Goal: Information Seeking & Learning: Learn about a topic

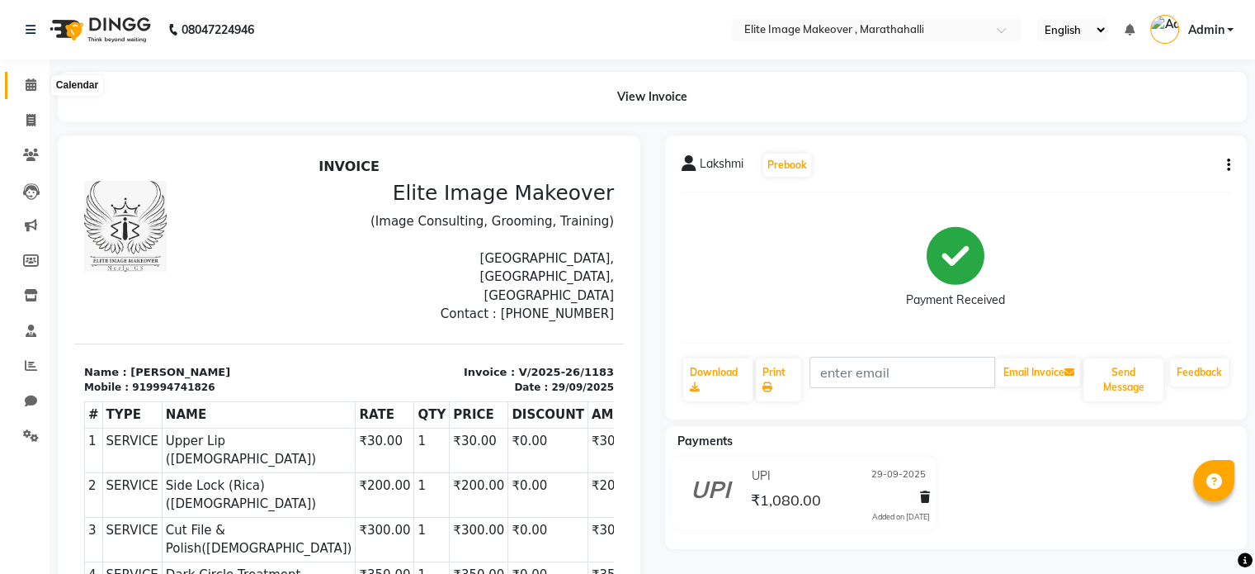
click at [28, 85] on icon at bounding box center [31, 84] width 11 height 12
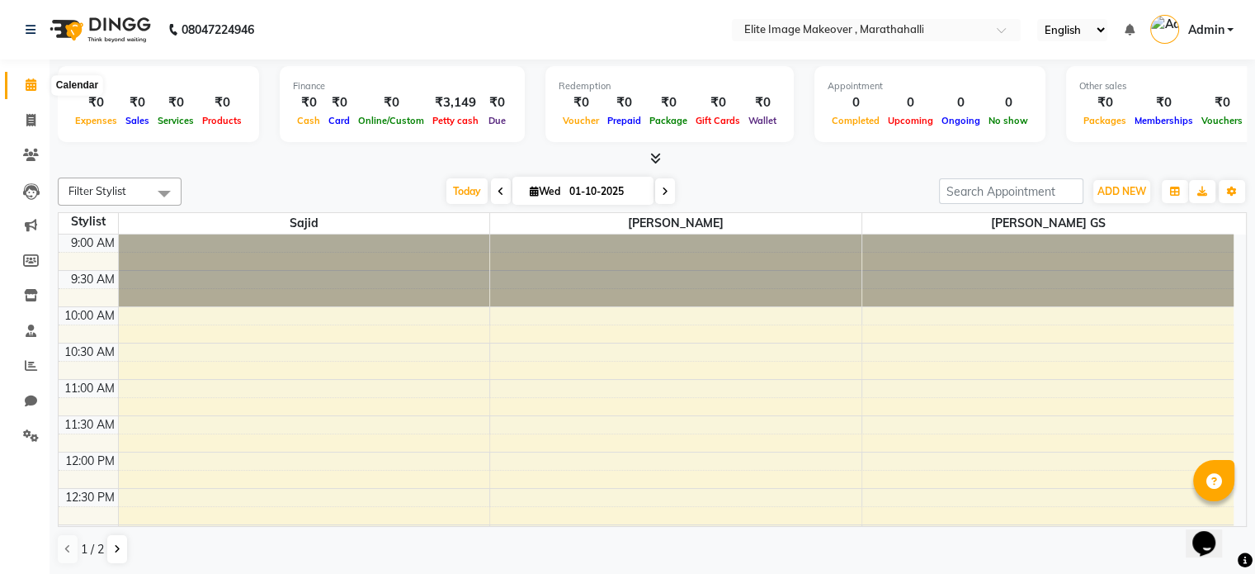
click at [32, 78] on icon at bounding box center [31, 84] width 11 height 12
click at [35, 118] on span at bounding box center [31, 120] width 29 height 19
select select "service"
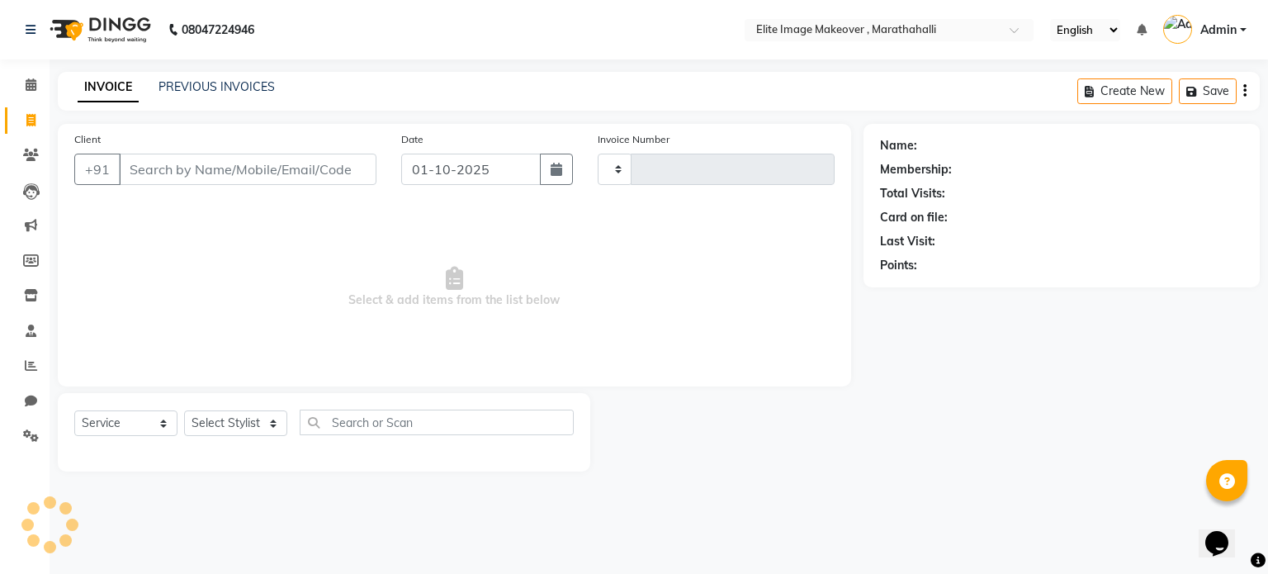
type input "1190"
select select "8005"
click at [246, 80] on link "PREVIOUS INVOICES" at bounding box center [216, 86] width 116 height 15
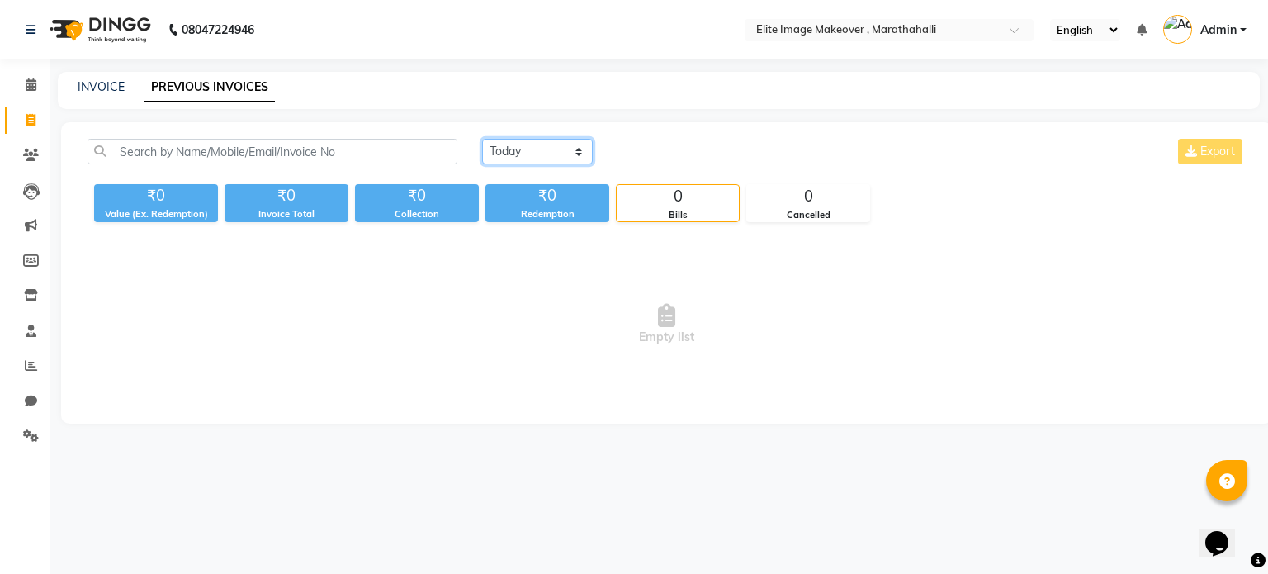
click at [556, 149] on select "[DATE] [DATE] Custom Range" at bounding box center [537, 152] width 111 height 26
select select "[DATE]"
click at [482, 139] on select "[DATE] [DATE] Custom Range" at bounding box center [537, 152] width 111 height 26
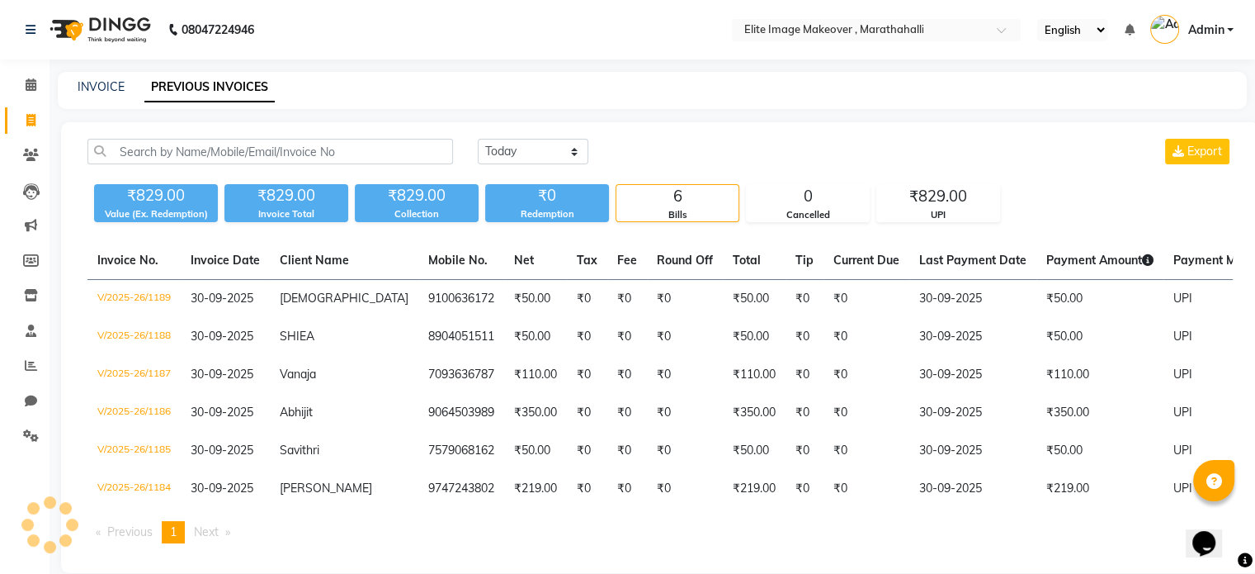
click at [801, 125] on div "[DATE] [DATE] Custom Range Export ₹829.00 Value (Ex. Redemption) ₹829.00 Invoic…" at bounding box center [660, 347] width 1198 height 451
click at [36, 154] on icon at bounding box center [31, 155] width 16 height 12
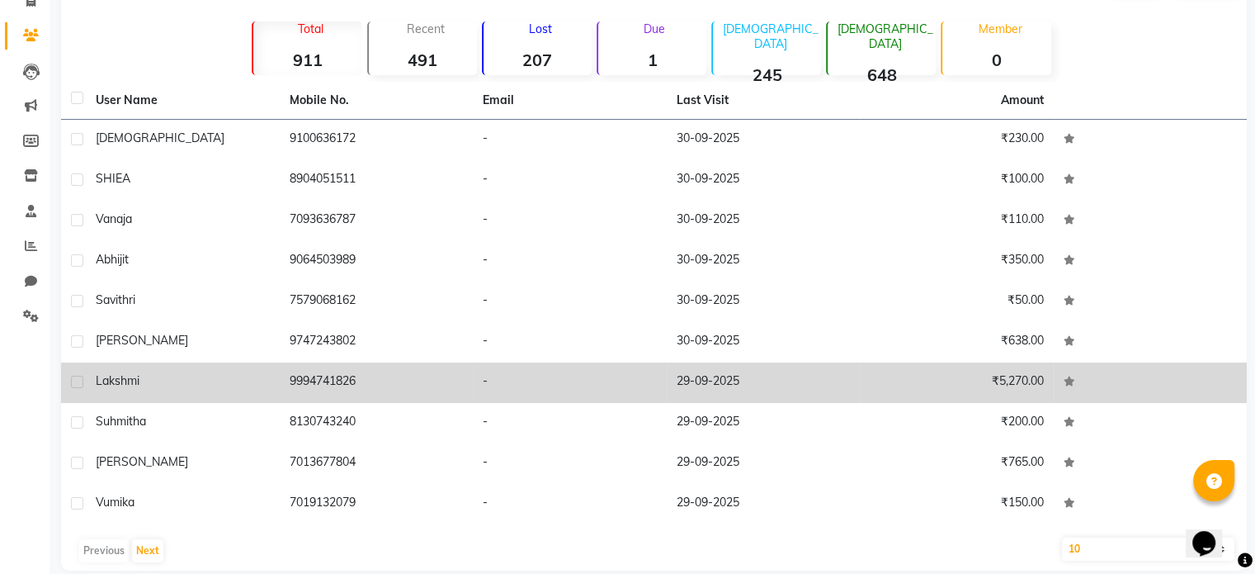
scroll to position [140, 0]
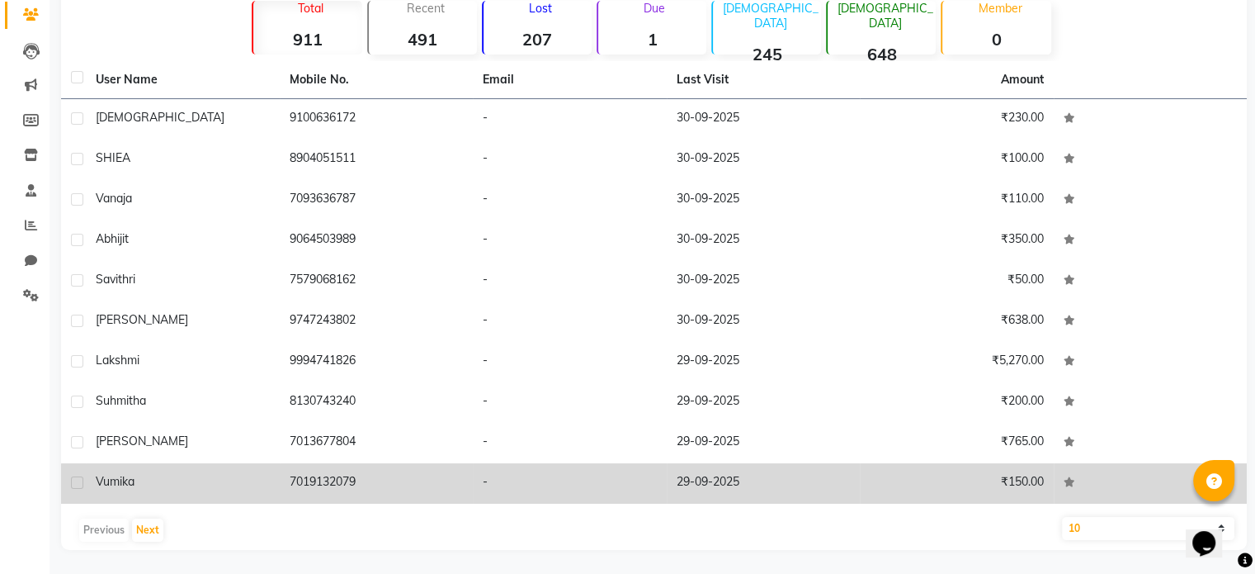
click at [136, 498] on td "vumika" at bounding box center [183, 483] width 194 height 40
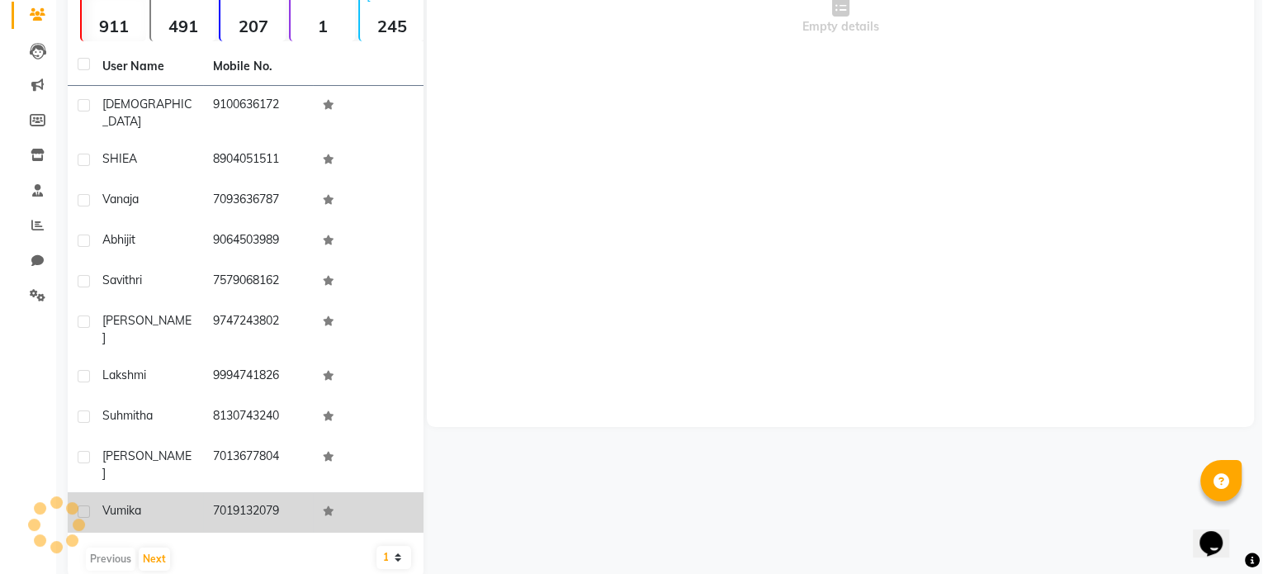
scroll to position [127, 0]
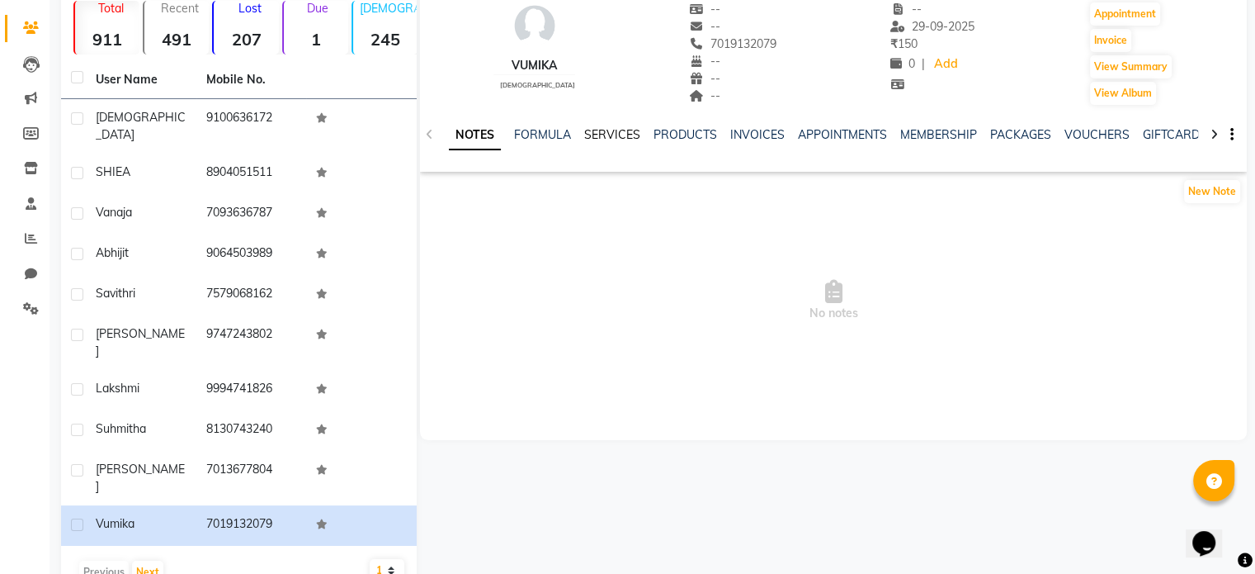
click at [595, 130] on link "SERVICES" at bounding box center [612, 134] width 56 height 15
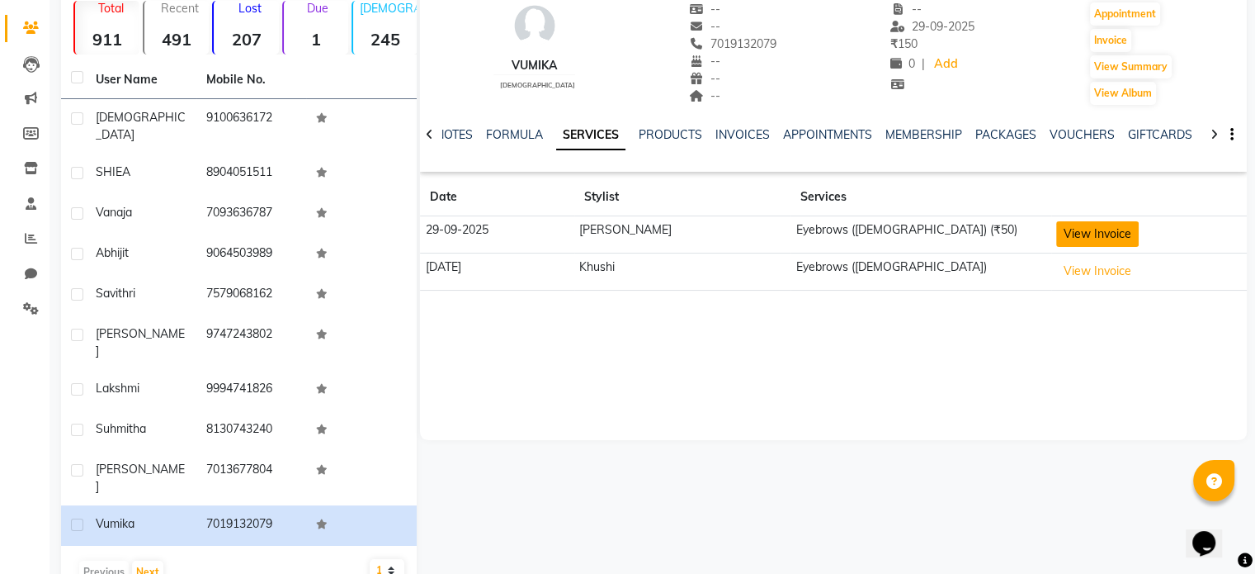
click at [1073, 230] on button "View Invoice" at bounding box center [1097, 234] width 83 height 26
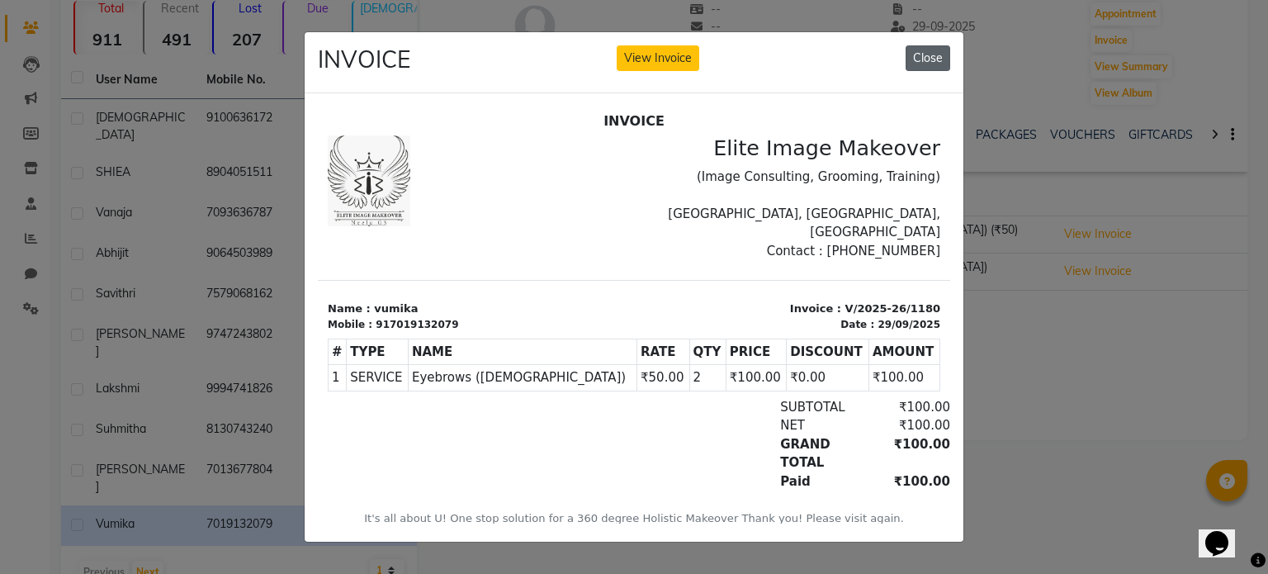
click at [935, 52] on button "Close" at bounding box center [927, 58] width 45 height 26
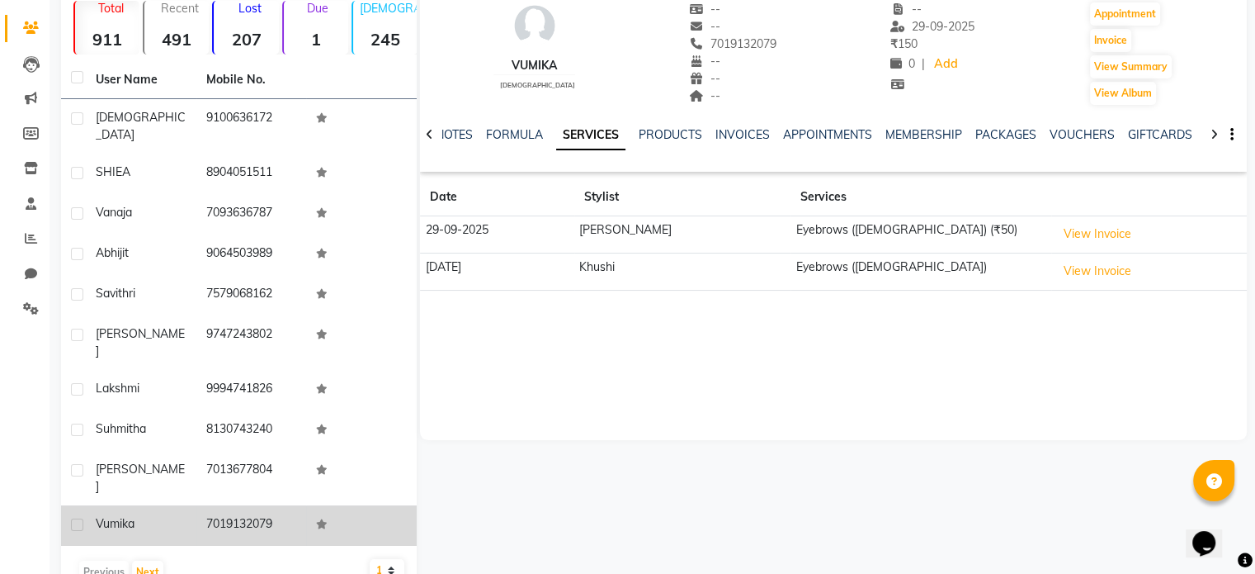
click at [147, 515] on div "vumika" at bounding box center [141, 523] width 91 height 17
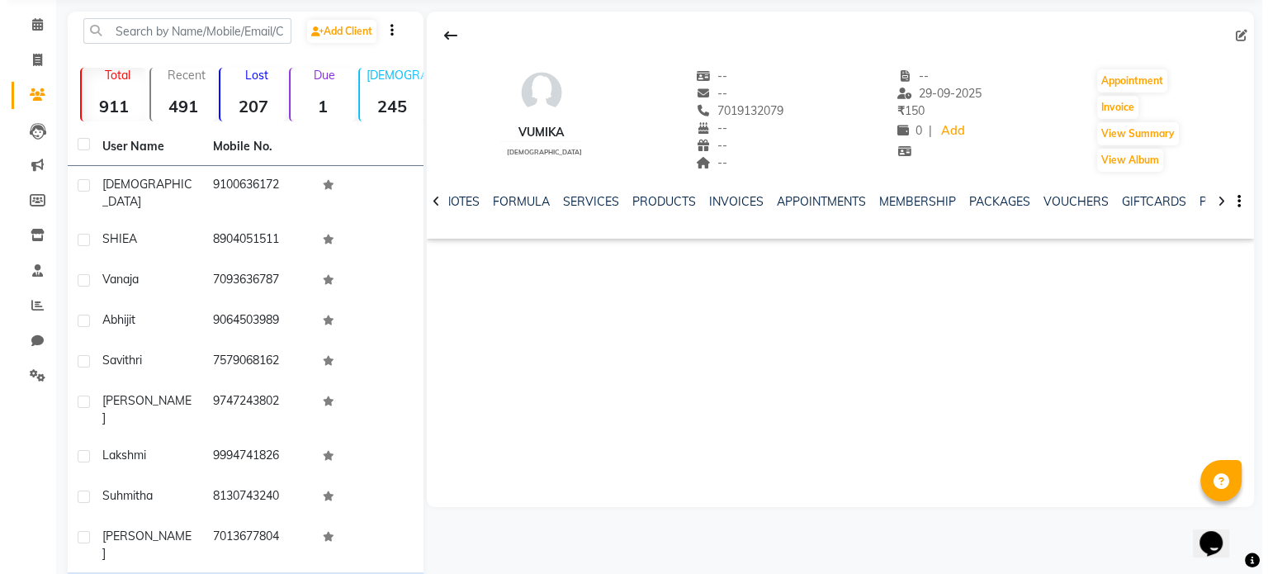
scroll to position [45, 0]
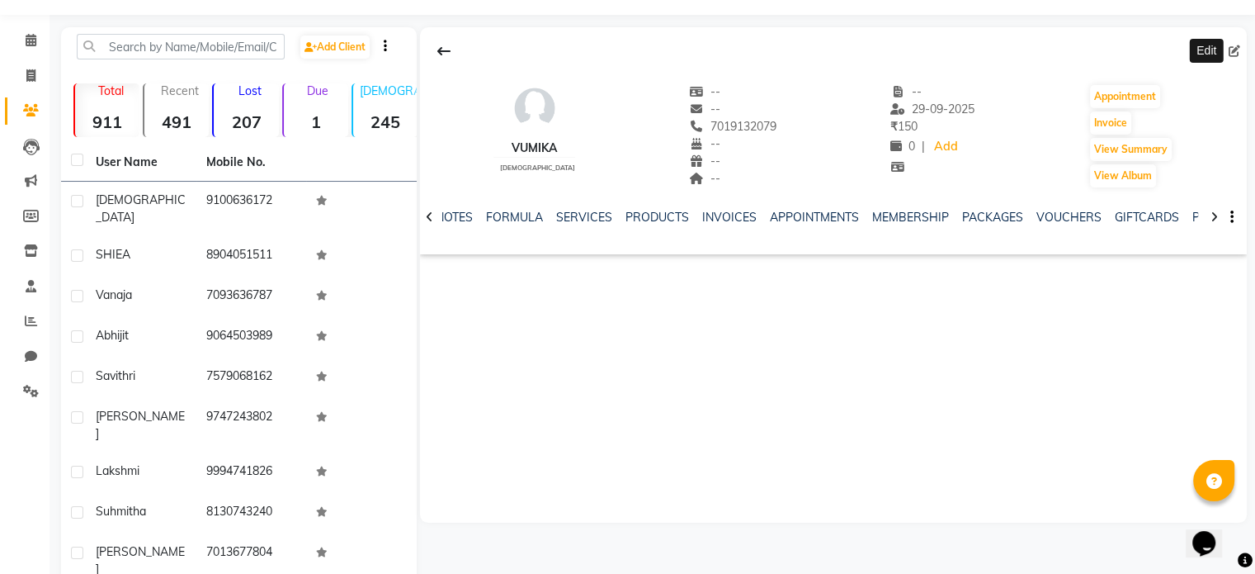
click at [1240, 51] on icon at bounding box center [1235, 51] width 12 height 12
select select "[DEMOGRAPHIC_DATA]"
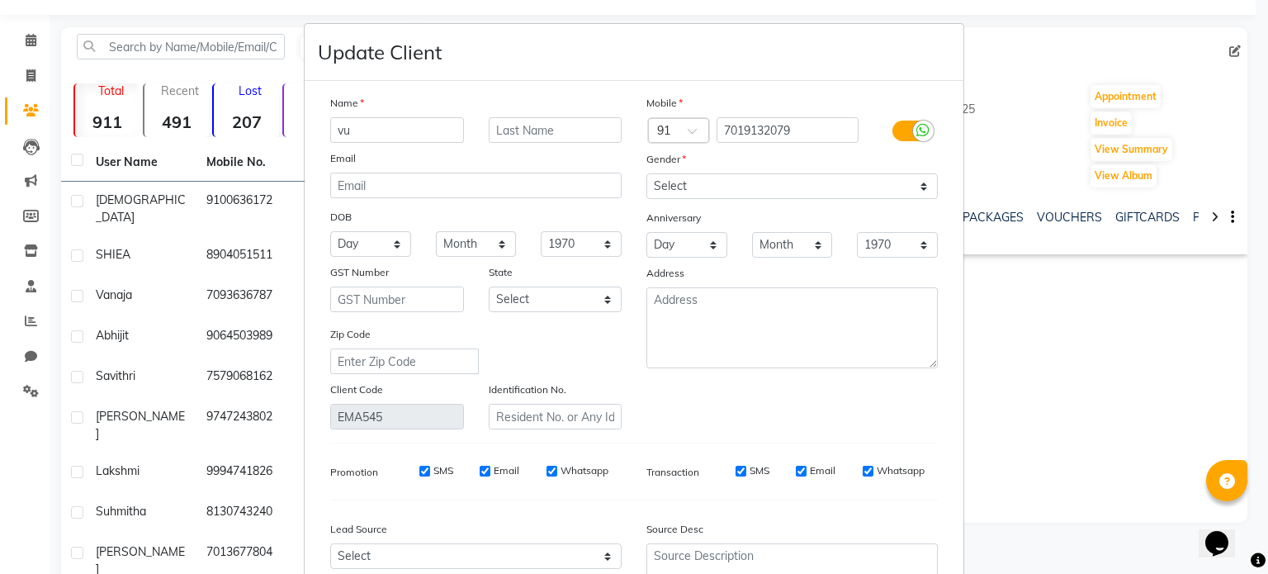
type input "v"
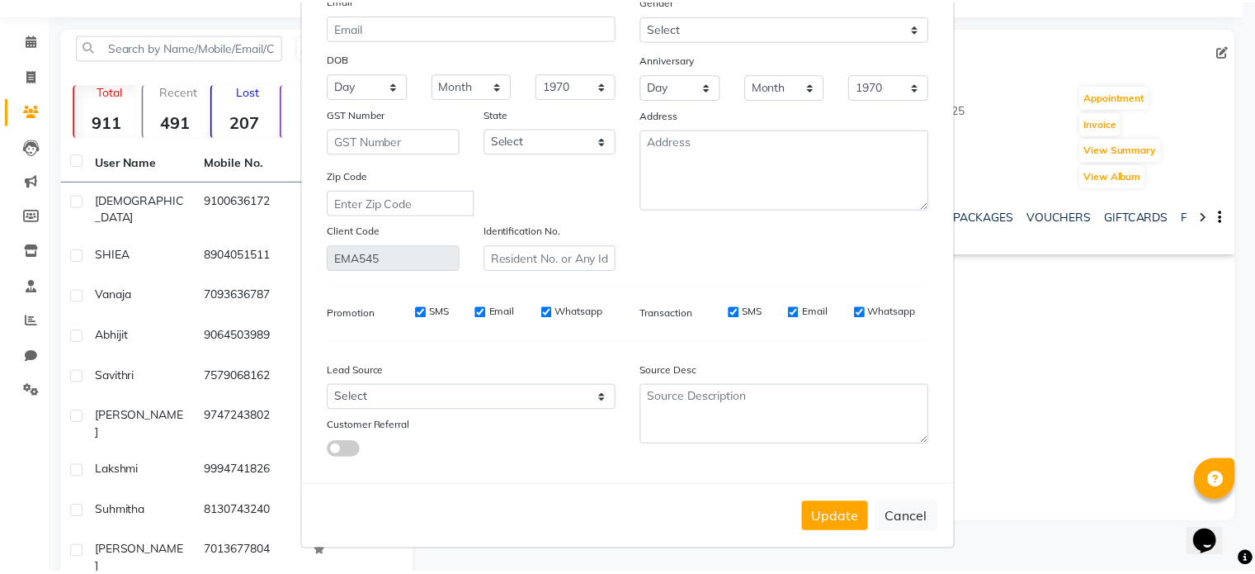
scroll to position [167, 0]
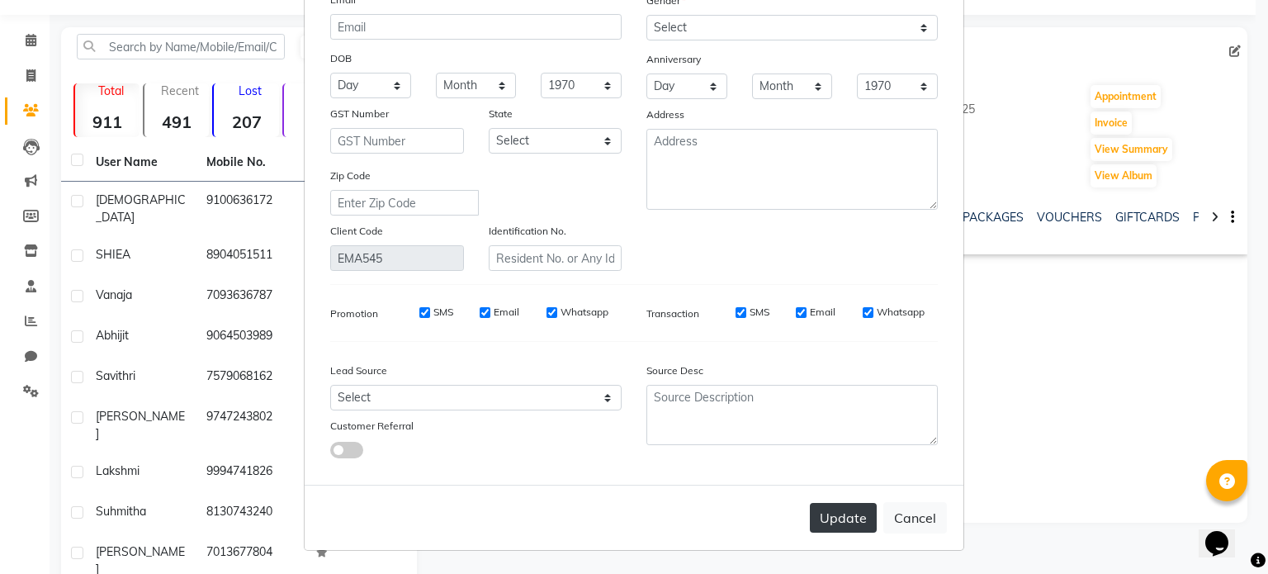
type input "[PERSON_NAME]"
click at [841, 525] on button "Update" at bounding box center [843, 518] width 67 height 30
select select
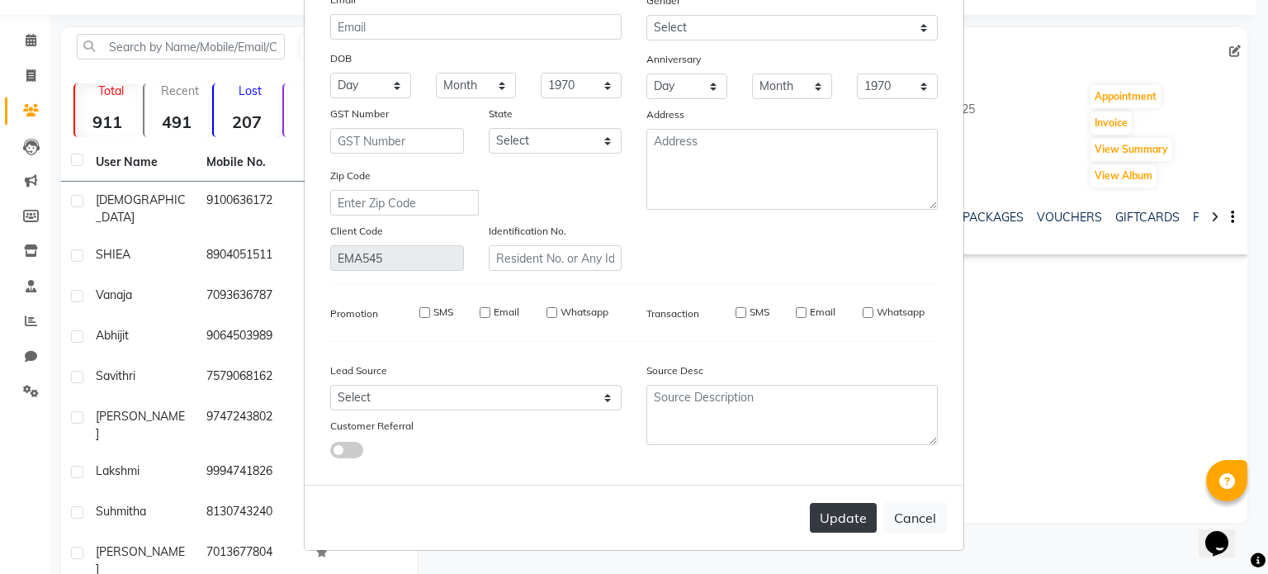
select select
checkbox input "false"
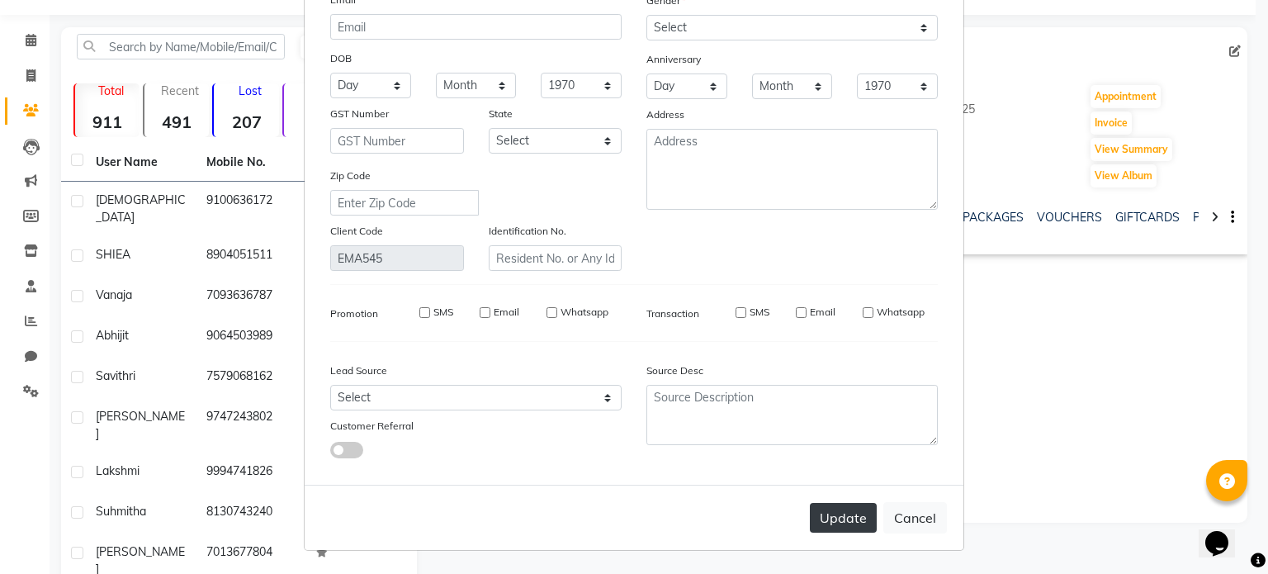
checkbox input "false"
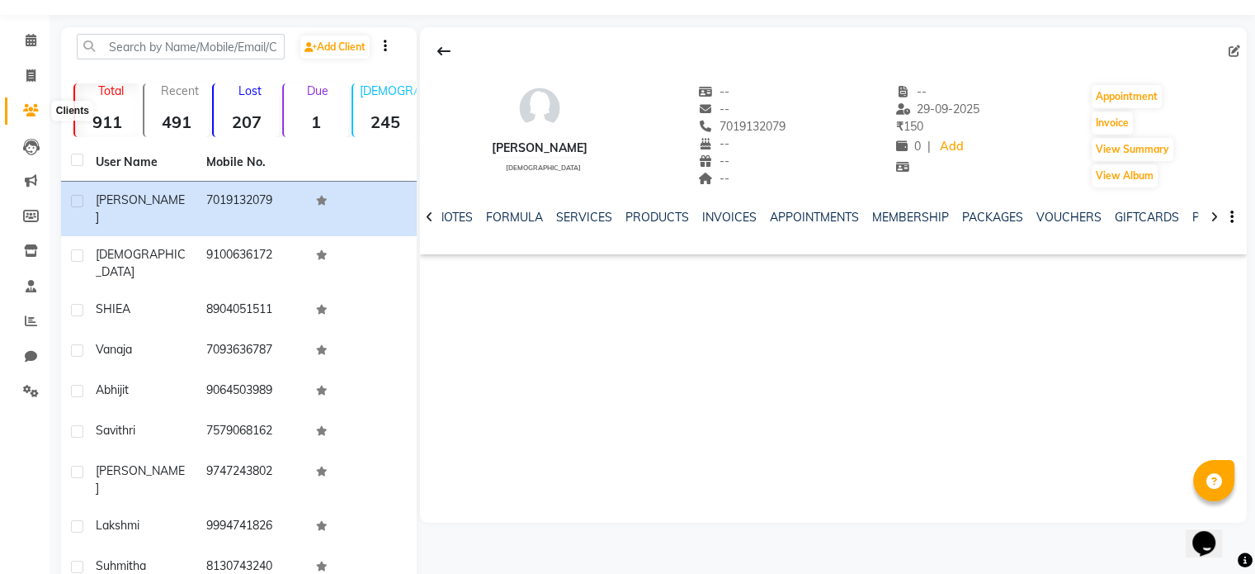
click at [26, 119] on span at bounding box center [31, 111] width 29 height 19
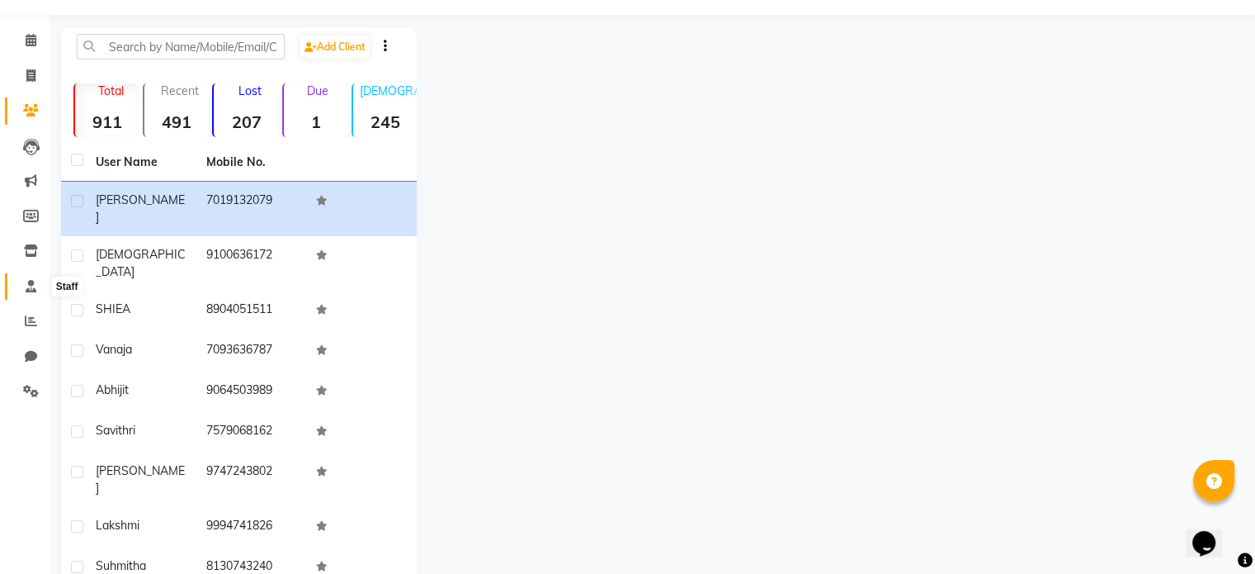
click at [26, 293] on span at bounding box center [31, 286] width 29 height 19
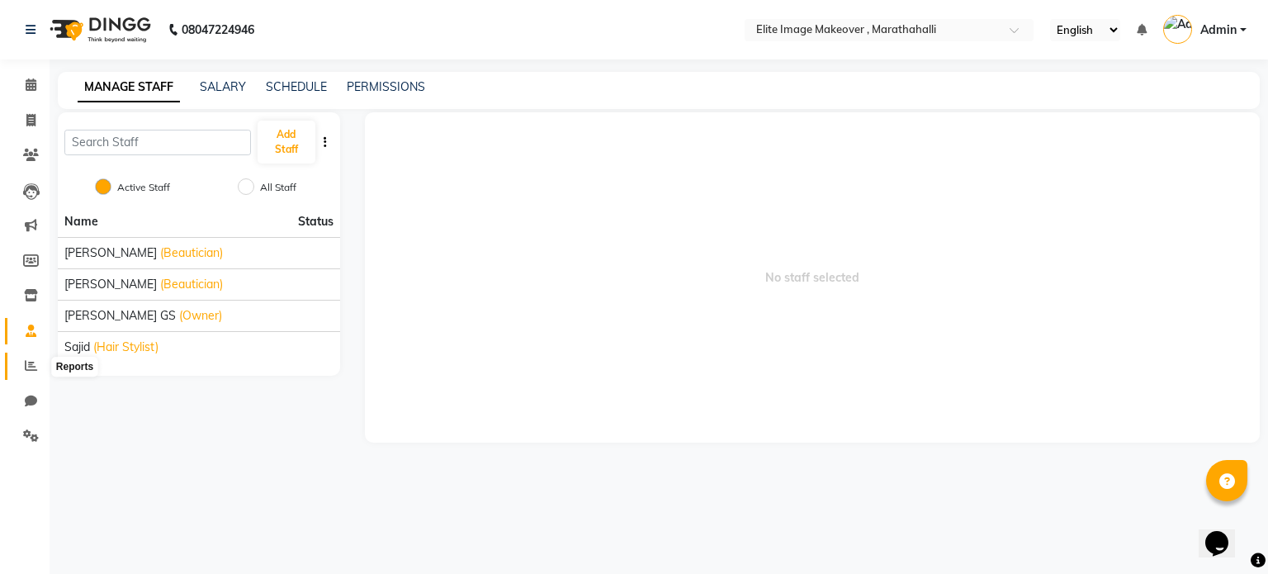
click at [30, 367] on icon at bounding box center [31, 365] width 12 height 12
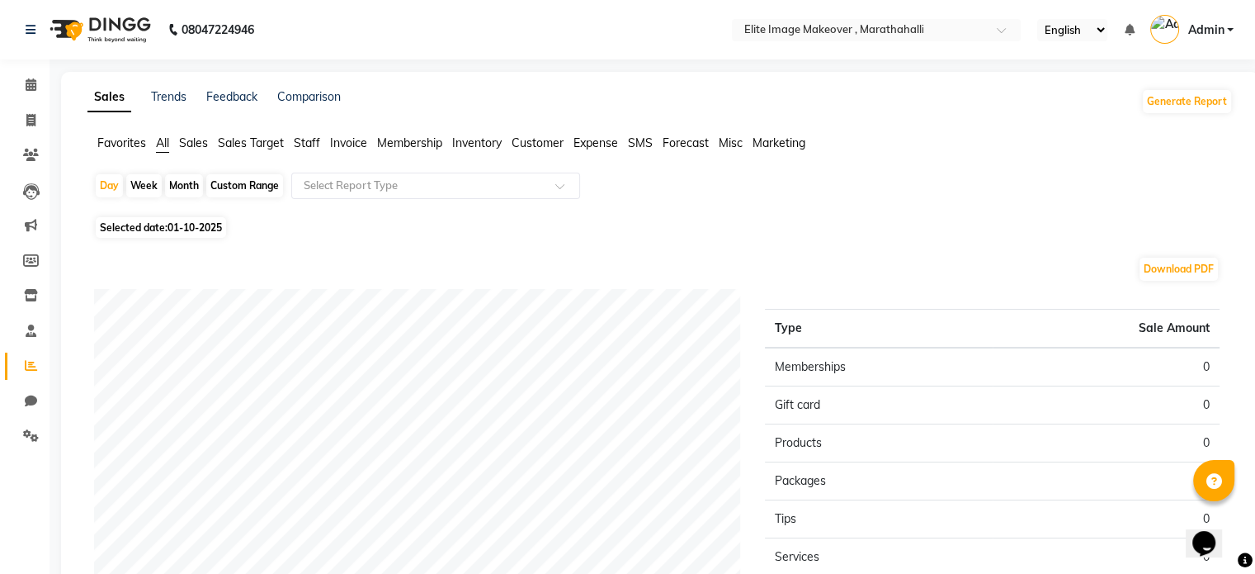
click at [308, 144] on span "Staff" at bounding box center [307, 142] width 26 height 15
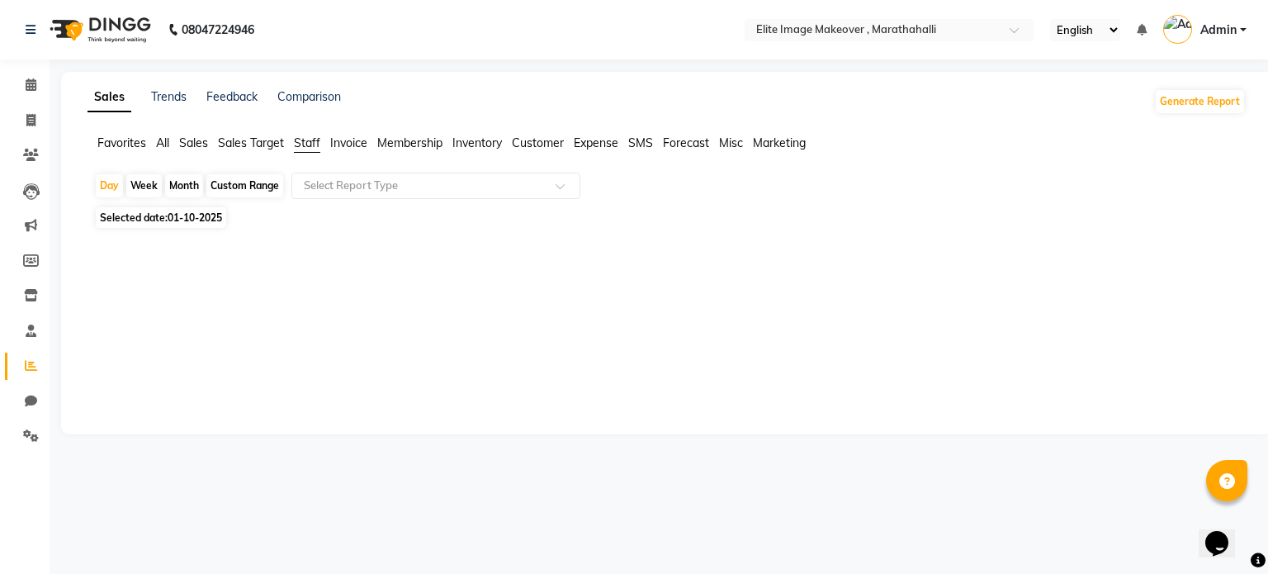
click at [184, 187] on div "Month" at bounding box center [184, 185] width 38 height 23
select select "10"
select select "2025"
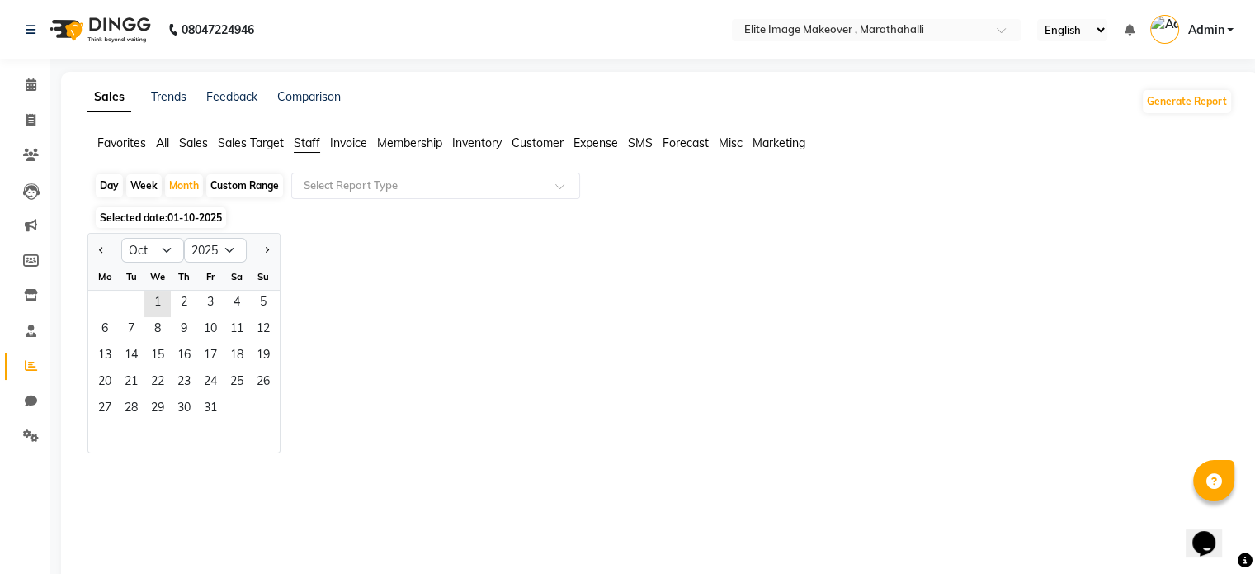
click at [93, 249] on div at bounding box center [104, 250] width 33 height 26
click at [99, 250] on span "Previous month" at bounding box center [102, 250] width 6 height 6
click at [155, 250] on select "Jan Feb Mar Apr May Jun [DATE] Aug Sep Oct Nov Dec" at bounding box center [152, 250] width 63 height 25
select select "8"
click at [121, 238] on select "Jan Feb Mar Apr May Jun [DATE] Aug Sep Oct Nov Dec" at bounding box center [152, 250] width 63 height 25
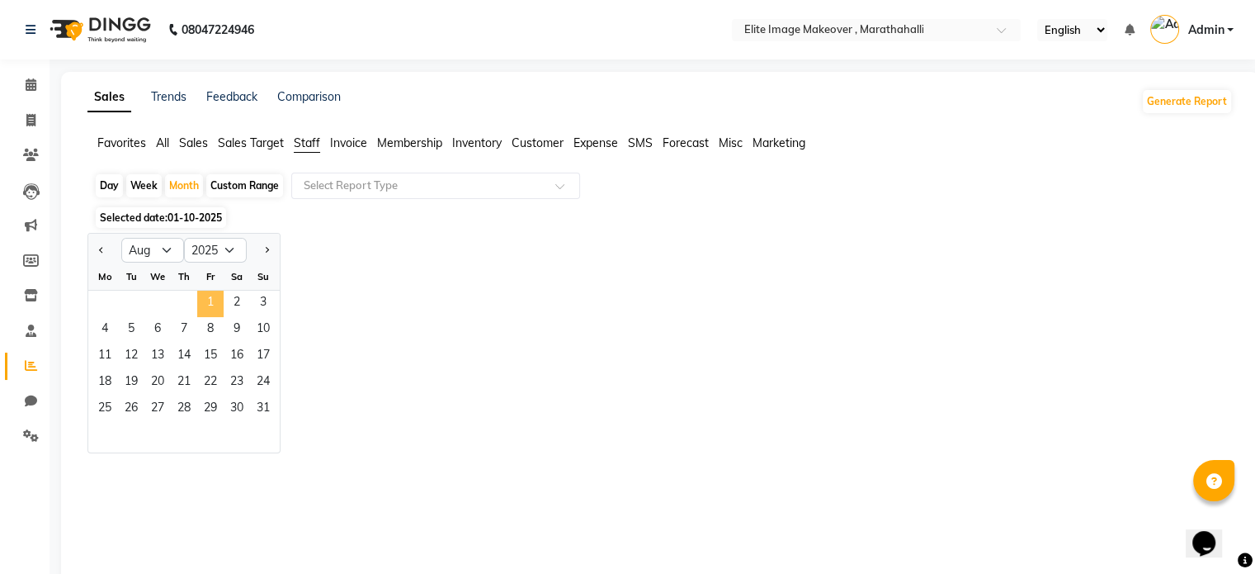
click at [209, 303] on span "1" at bounding box center [210, 304] width 26 height 26
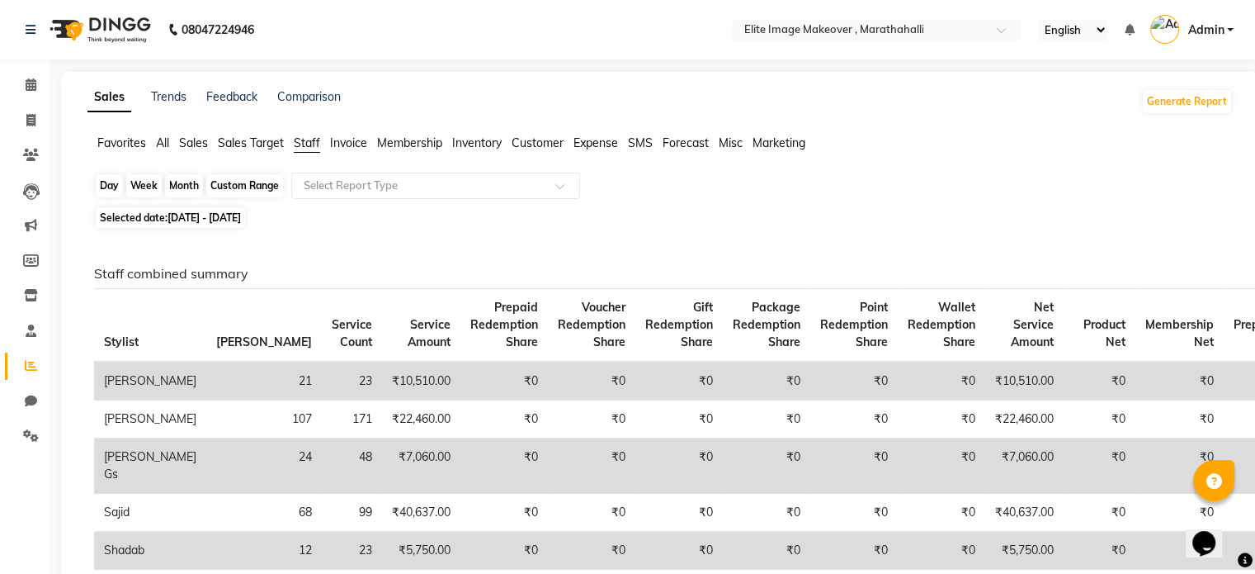
click at [186, 192] on div "Month" at bounding box center [184, 185] width 38 height 23
select select "8"
select select "2025"
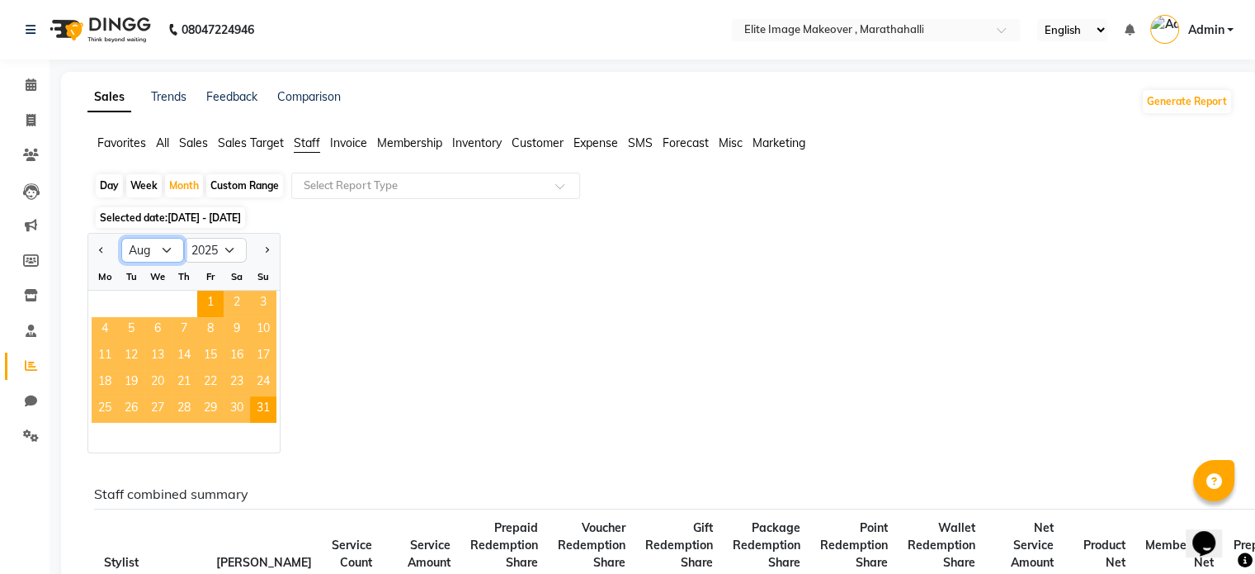
click at [165, 249] on select "Jan Feb Mar Apr May Jun [DATE] Aug Sep Oct Nov Dec" at bounding box center [152, 250] width 63 height 25
select select "9"
click at [121, 238] on select "Jan Feb Mar Apr May Jun [DATE] Aug Sep Oct Nov Dec" at bounding box center [152, 250] width 63 height 25
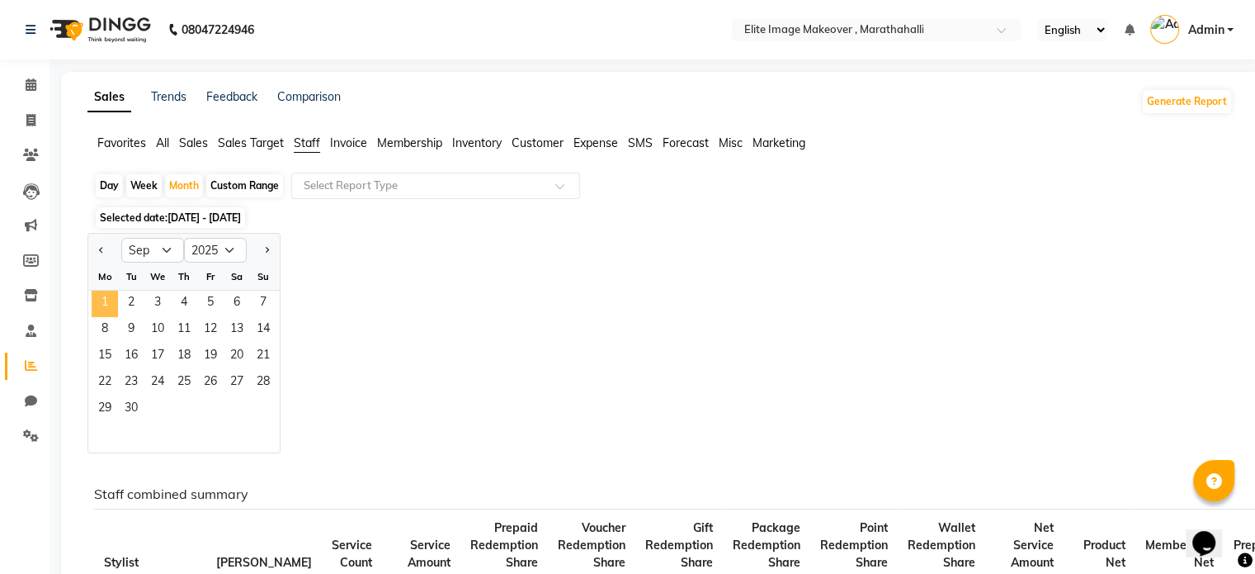
click at [108, 298] on span "1" at bounding box center [105, 304] width 26 height 26
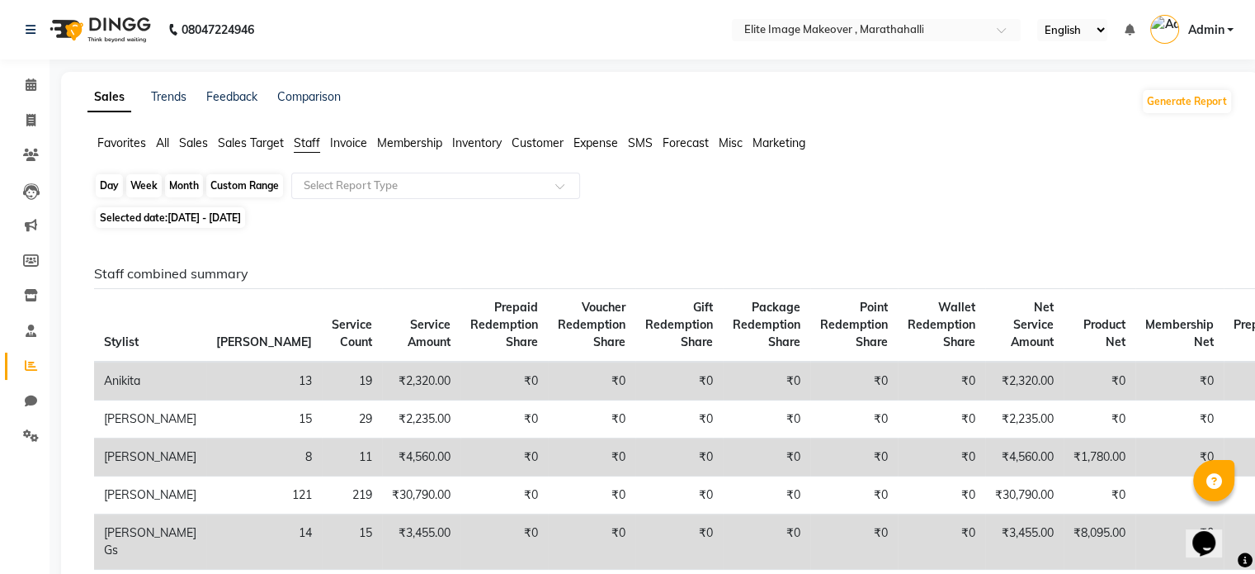
click at [188, 186] on div "Month" at bounding box center [184, 185] width 38 height 23
select select "9"
select select "2025"
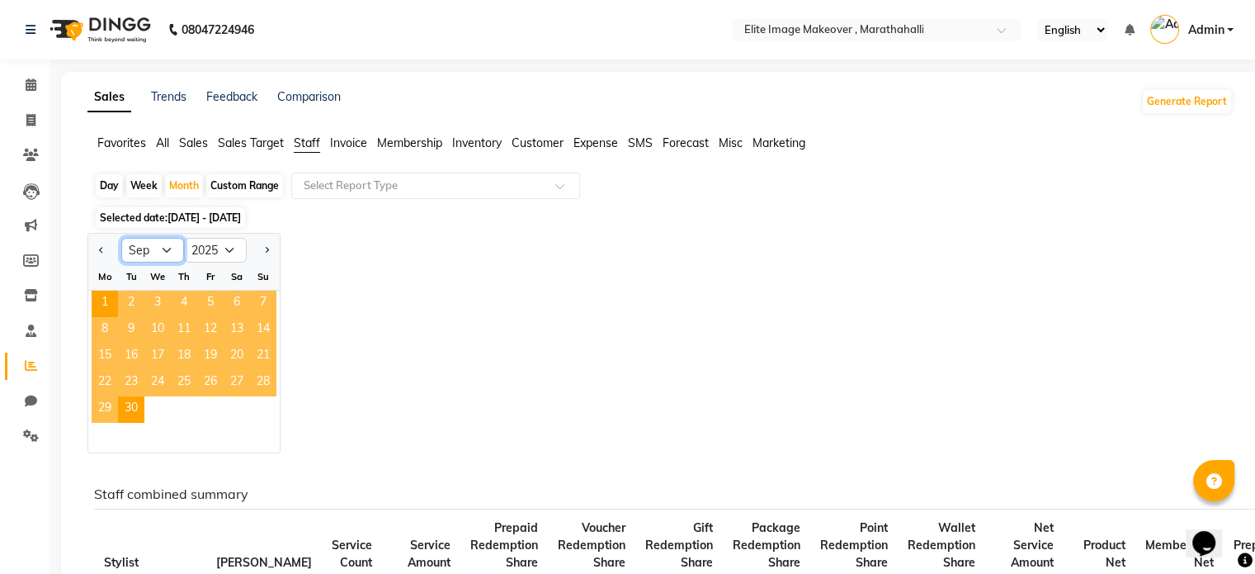
click at [166, 253] on select "Jan Feb Mar Apr May Jun [DATE] Aug Sep Oct Nov Dec" at bounding box center [152, 250] width 63 height 25
select select "8"
click at [121, 238] on select "Jan Feb Mar Apr May Jun [DATE] Aug Sep Oct Nov Dec" at bounding box center [152, 250] width 63 height 25
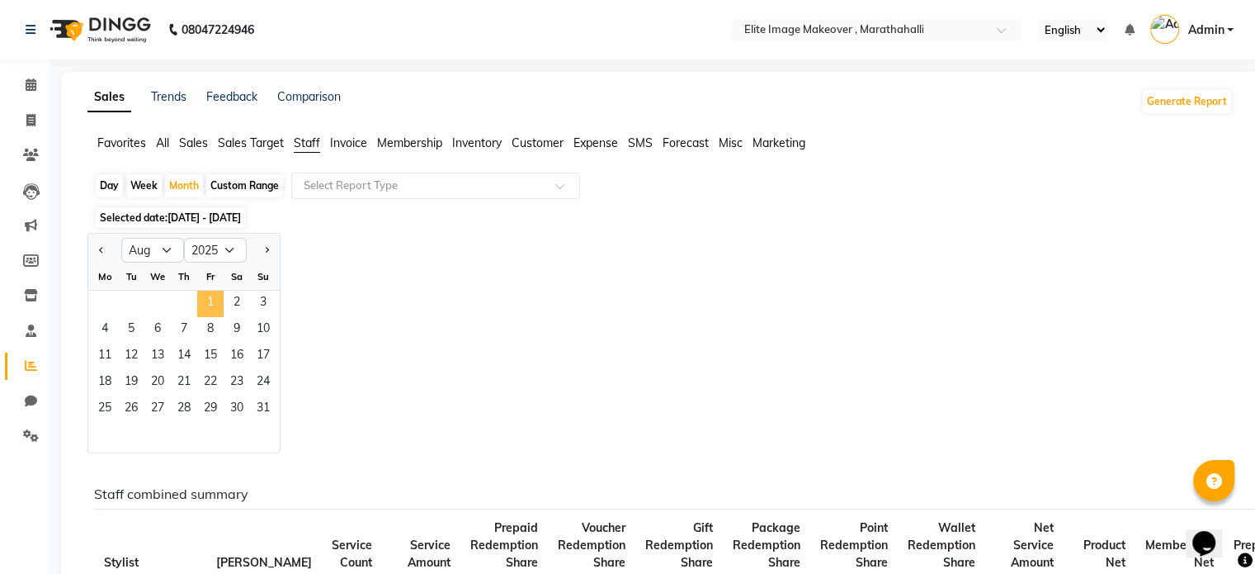
click at [211, 293] on span "1" at bounding box center [210, 304] width 26 height 26
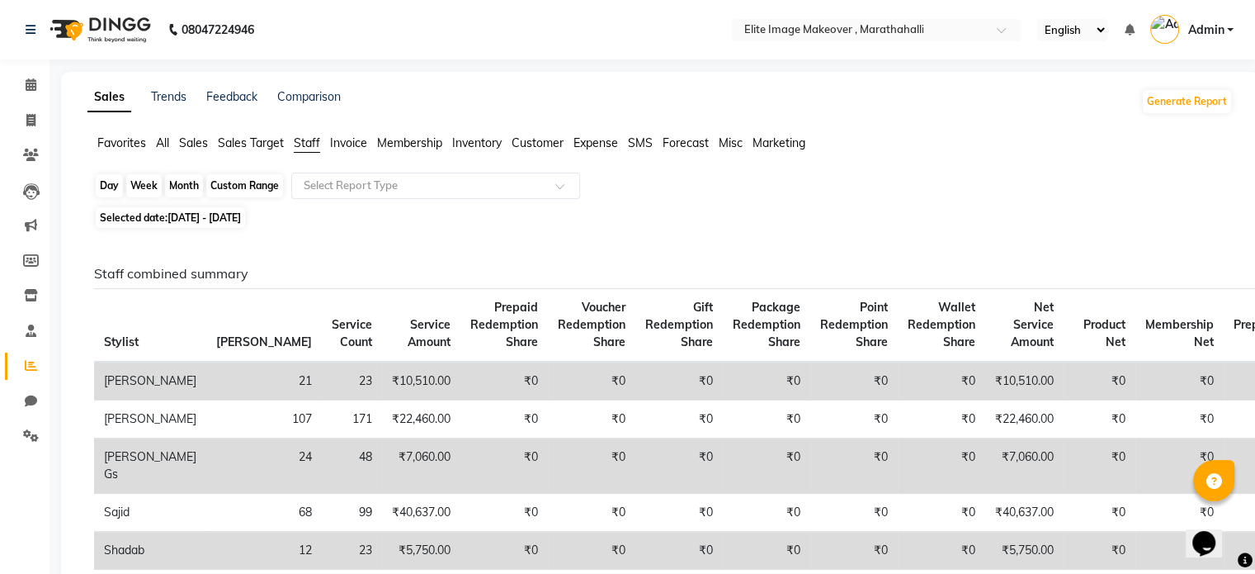
click at [186, 187] on div "Month" at bounding box center [184, 185] width 38 height 23
select select "8"
select select "2025"
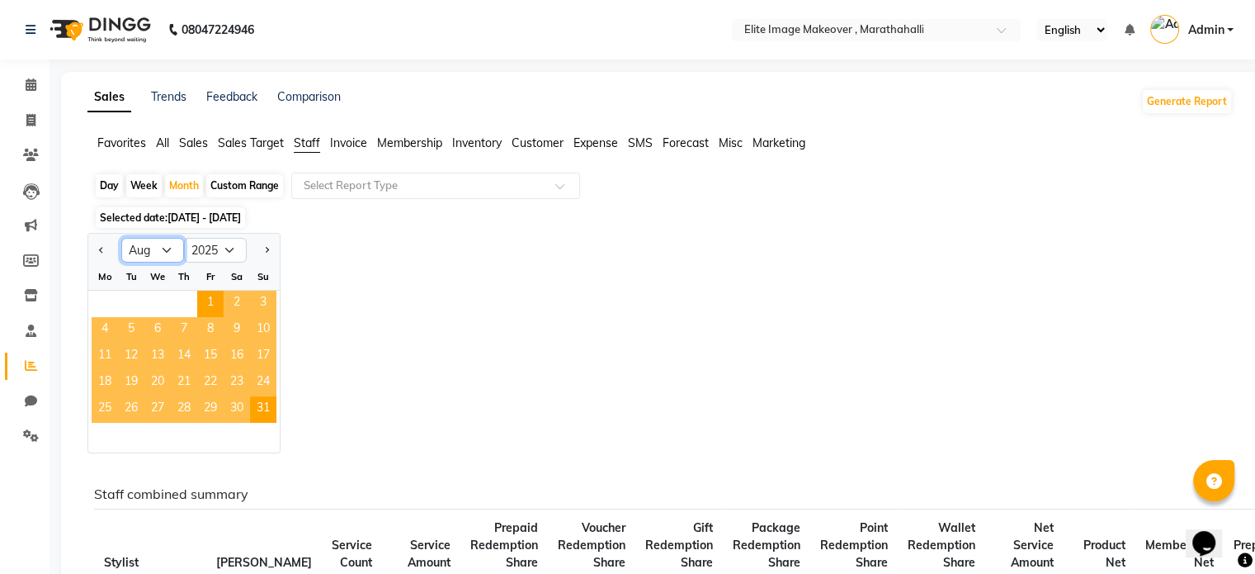
click at [172, 255] on select "Jan Feb Mar Apr May Jun [DATE] Aug Sep Oct Nov Dec" at bounding box center [152, 250] width 63 height 25
select select "9"
click at [121, 238] on select "Jan Feb Mar Apr May Jun [DATE] Aug Sep Oct Nov Dec" at bounding box center [152, 250] width 63 height 25
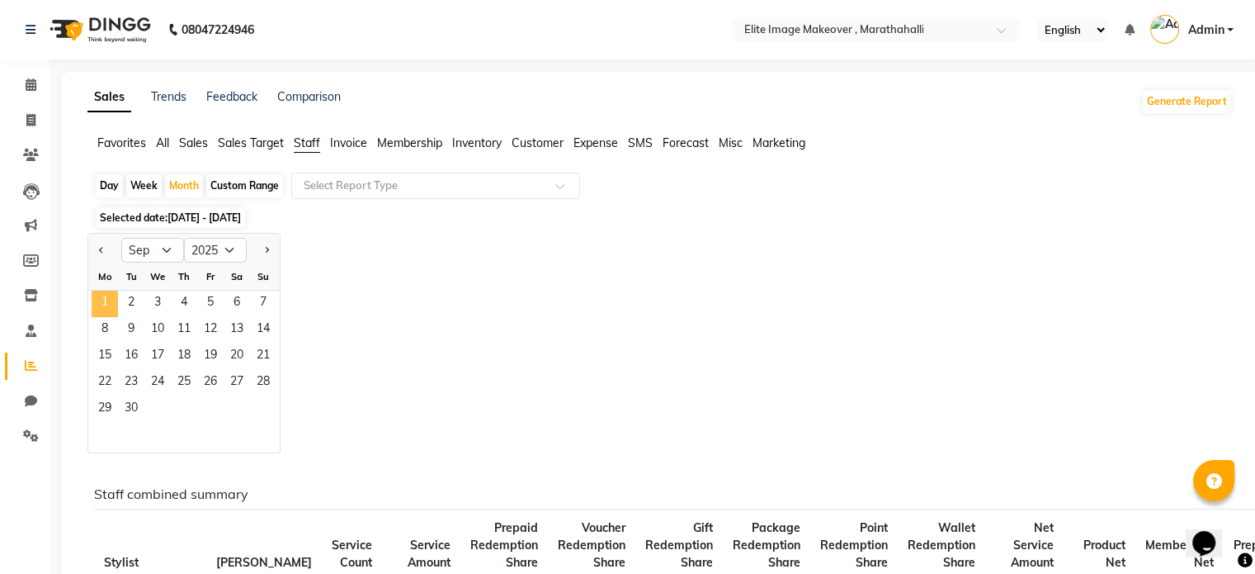
click at [99, 302] on span "1" at bounding box center [105, 304] width 26 height 26
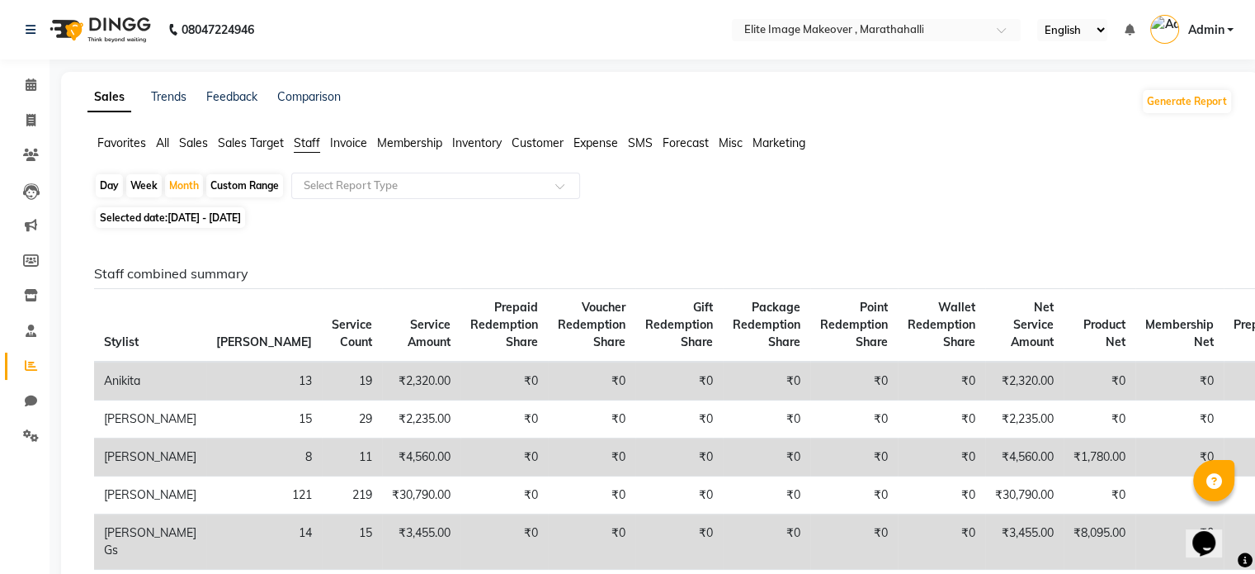
scroll to position [248, 0]
